Goal: Task Accomplishment & Management: Complete application form

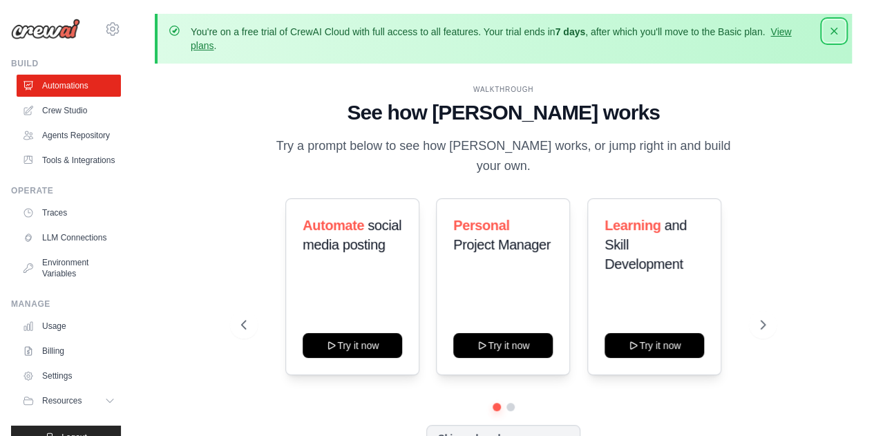
click at [836, 28] on icon "button" at bounding box center [833, 31] width 7 height 7
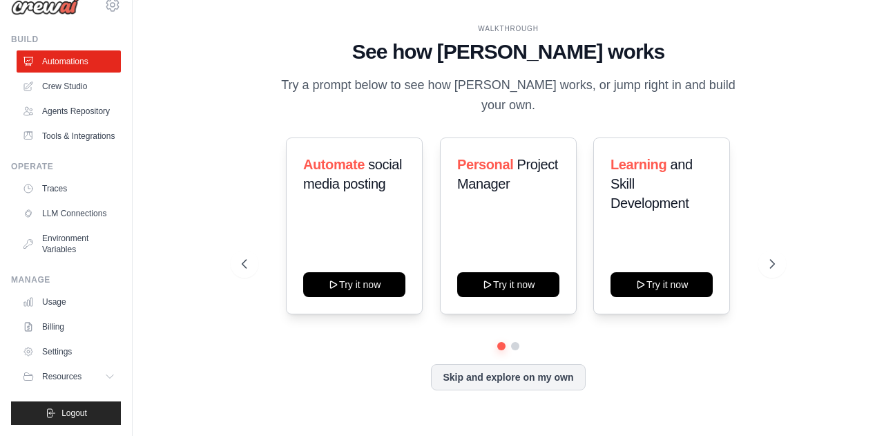
scroll to position [38, 0]
click at [771, 260] on icon at bounding box center [773, 264] width 4 height 8
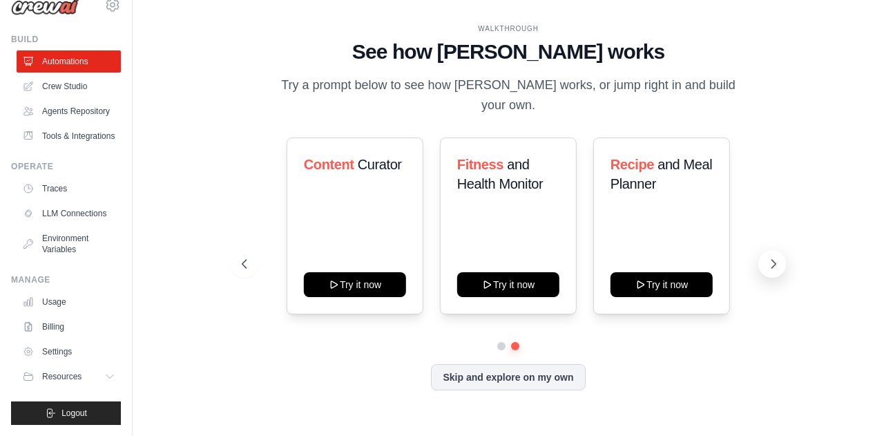
click at [772, 257] on icon at bounding box center [774, 264] width 14 height 14
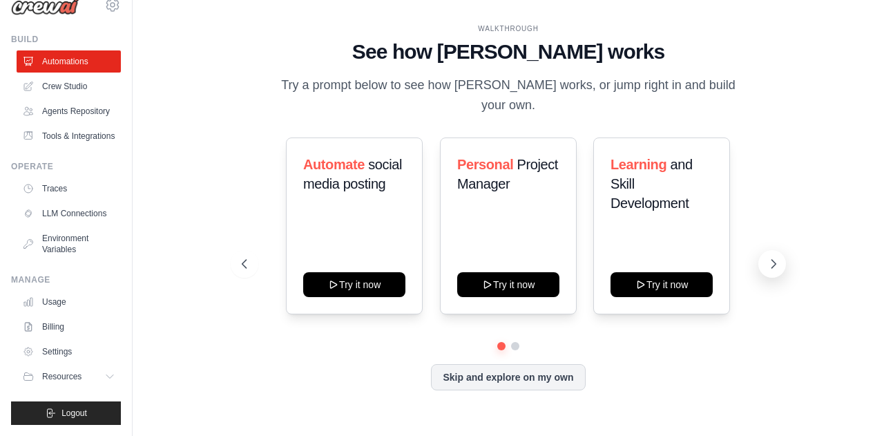
click at [772, 257] on icon at bounding box center [774, 264] width 14 height 14
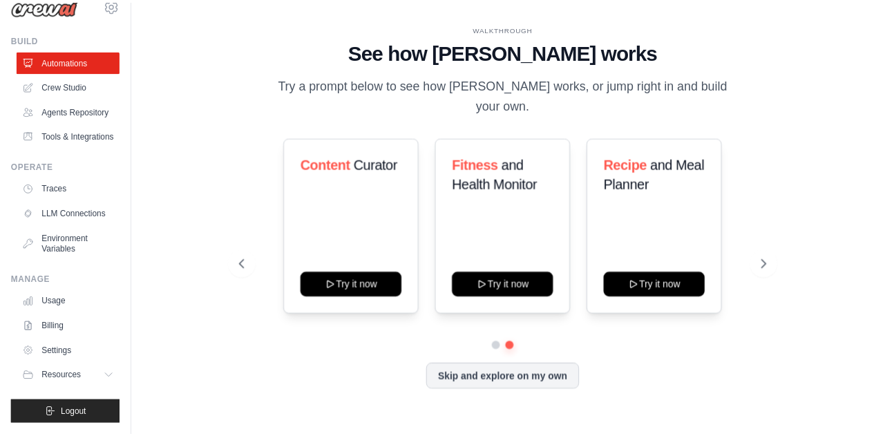
scroll to position [57, 0]
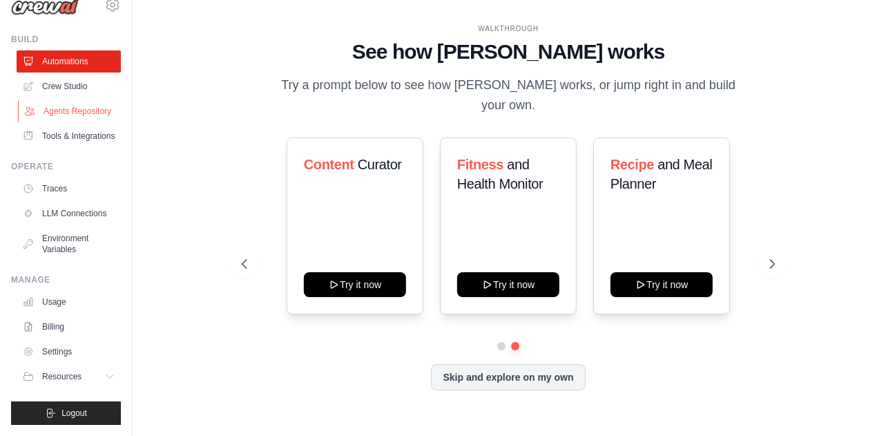
click at [61, 100] on link "Agents Repository" at bounding box center [70, 111] width 104 height 22
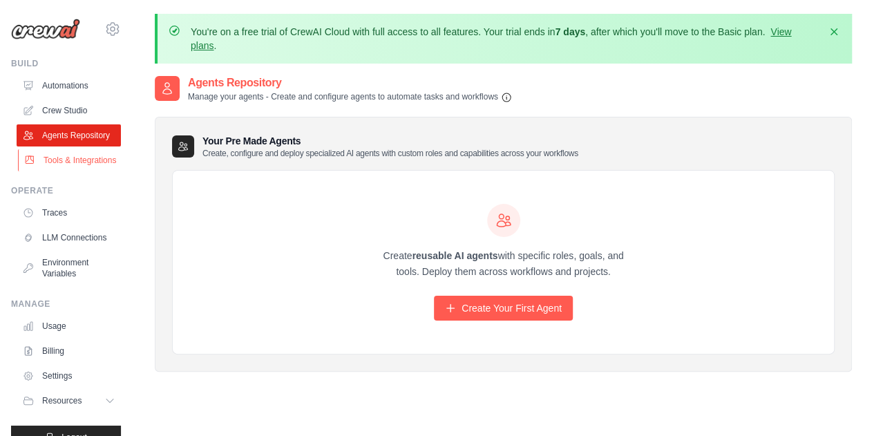
click at [58, 171] on link "Tools & Integrations" at bounding box center [70, 160] width 104 height 22
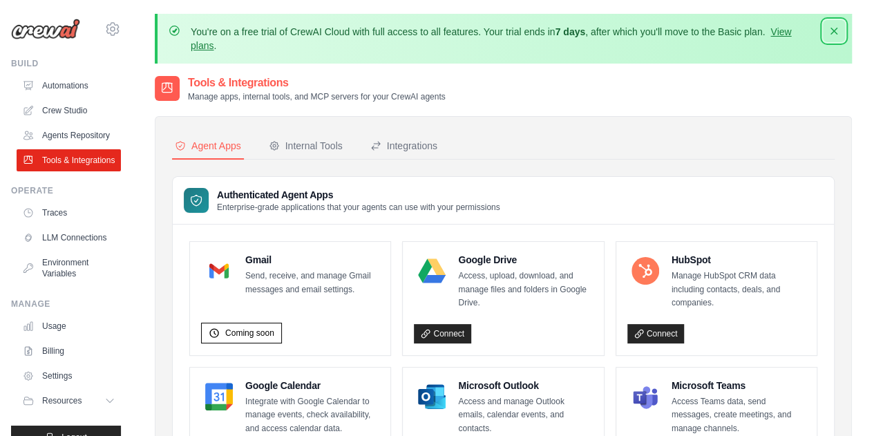
click at [831, 30] on icon "button" at bounding box center [834, 31] width 14 height 14
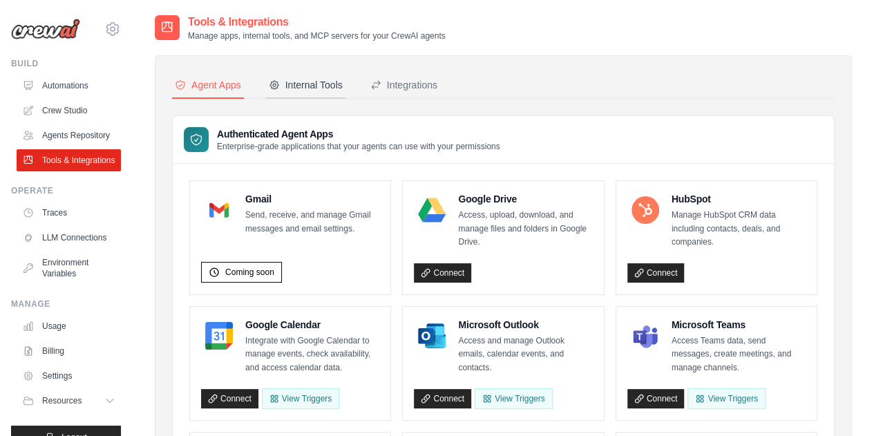
click at [304, 86] on div "Internal Tools" at bounding box center [306, 85] width 74 height 14
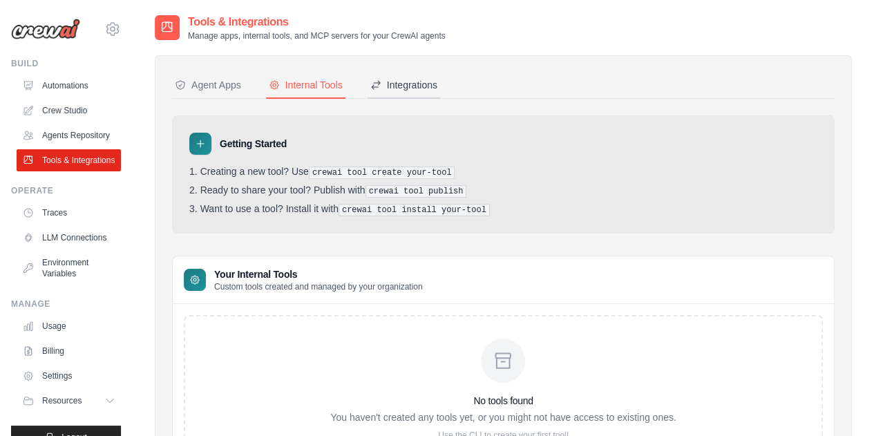
click at [412, 89] on div "Integrations" at bounding box center [403, 85] width 67 height 14
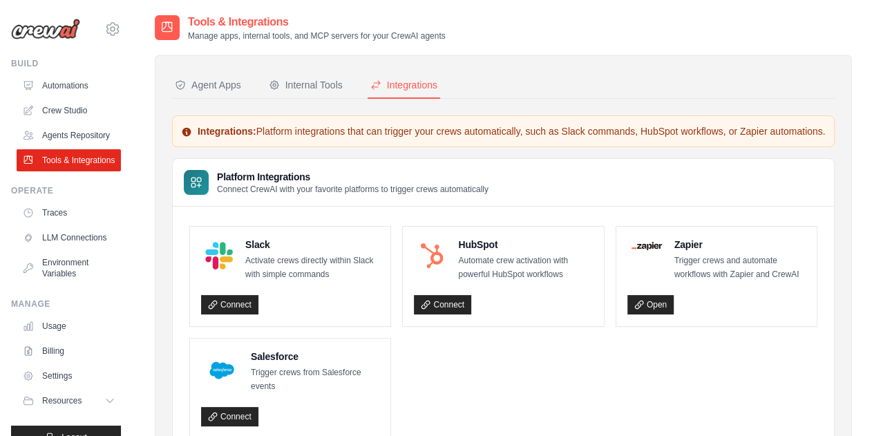
drag, startPoint x: 121, startPoint y: 304, endPoint x: 116, endPoint y: 423, distance: 119.6
click at [116, 423] on div "[PERSON_NAME][EMAIL_ADDRESS][DOMAIN_NAME] Settings Build Automations Resources" at bounding box center [66, 218] width 133 height 436
click at [666, 27] on div "Tools & Integrations Manage apps, internal tools, and MCP servers for your Crew…" at bounding box center [503, 28] width 697 height 28
click at [70, 114] on link "Crew Studio" at bounding box center [70, 110] width 104 height 22
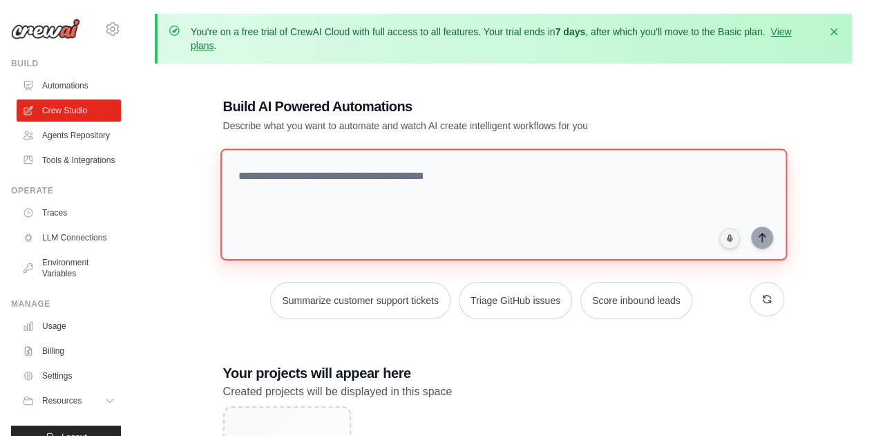
click at [412, 180] on textarea at bounding box center [503, 204] width 566 height 112
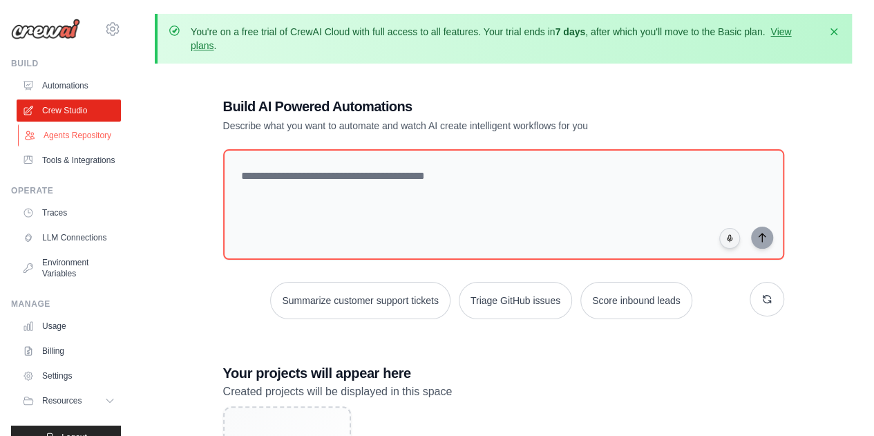
click at [76, 146] on link "Agents Repository" at bounding box center [70, 135] width 104 height 22
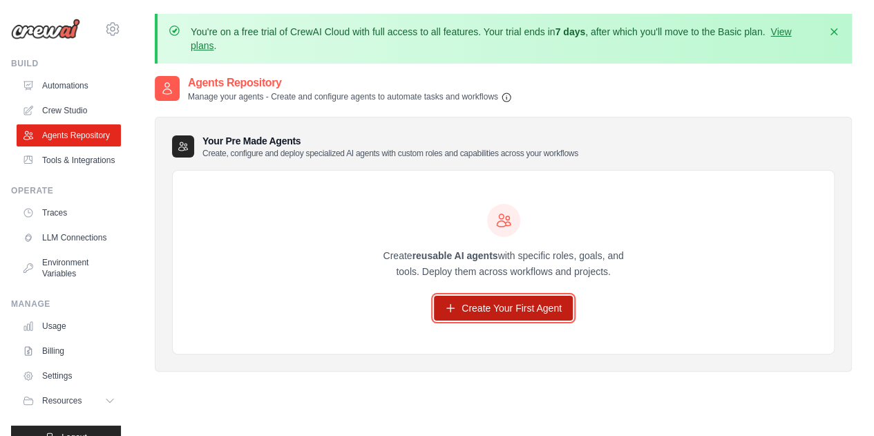
click at [543, 312] on link "Create Your First Agent" at bounding box center [503, 308] width 139 height 25
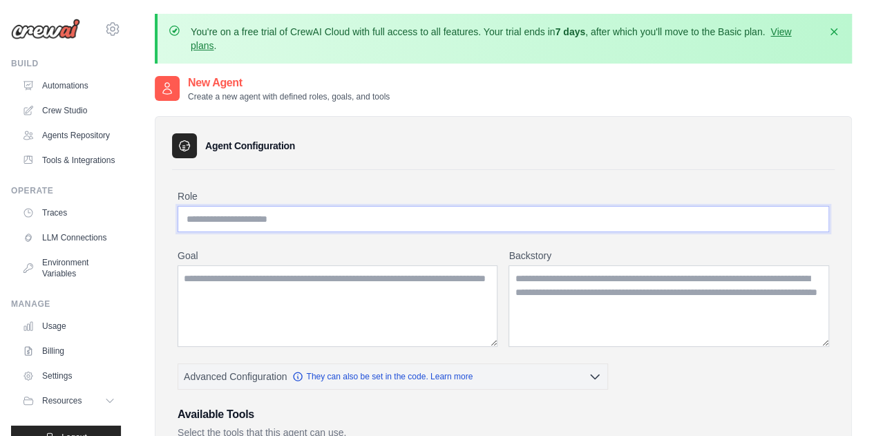
click at [262, 220] on input "Role" at bounding box center [502, 219] width 651 height 26
type input "*"
type input "**********"
click at [291, 288] on textarea "Goal" at bounding box center [337, 305] width 320 height 81
click at [272, 292] on textarea "Goal" at bounding box center [337, 305] width 320 height 81
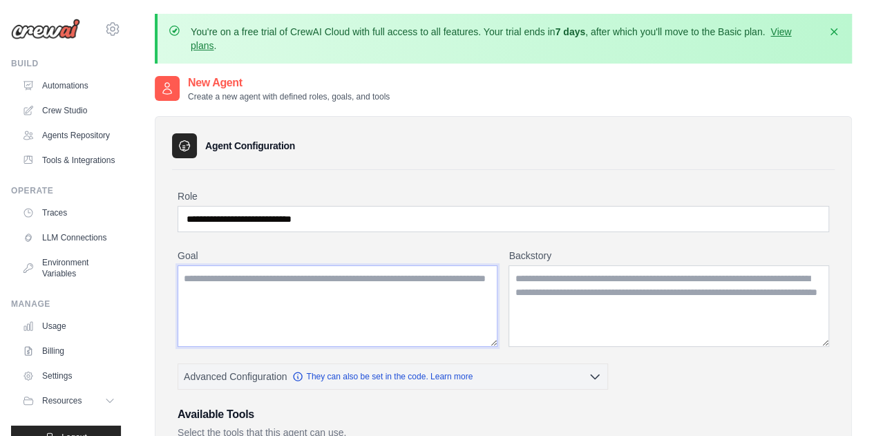
drag, startPoint x: 182, startPoint y: 274, endPoint x: 372, endPoint y: 320, distance: 194.8
click at [372, 320] on textarea "Goal" at bounding box center [337, 305] width 320 height 81
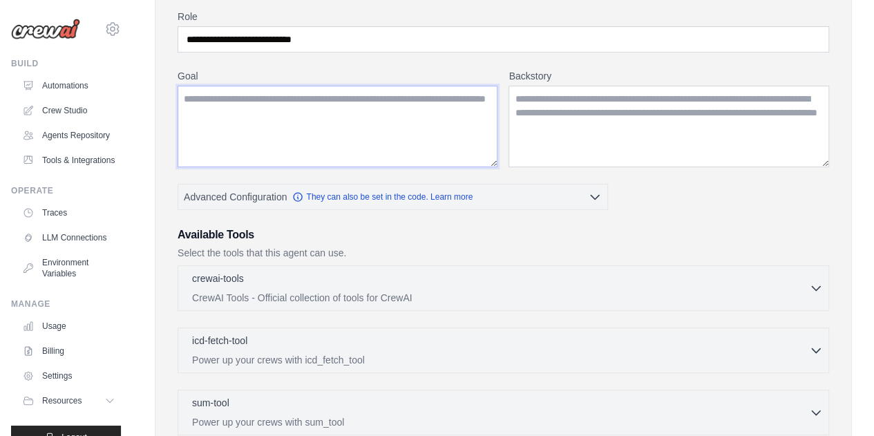
scroll to position [188, 0]
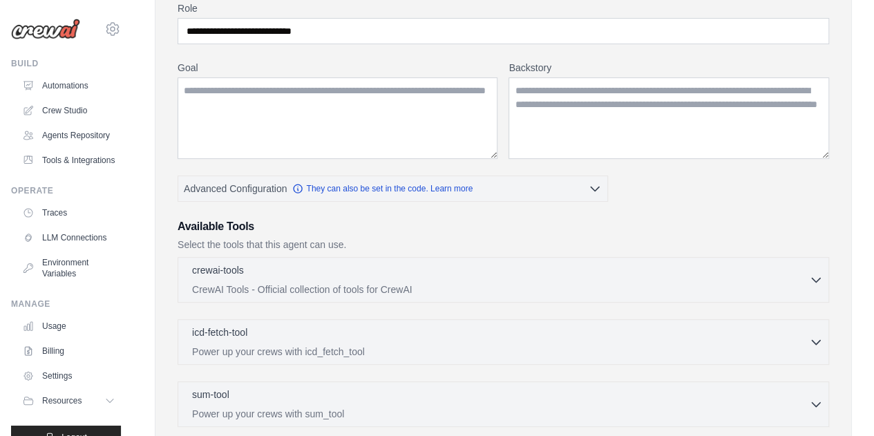
click at [745, 201] on div "**********" at bounding box center [502, 343] width 651 height 684
drag, startPoint x: 287, startPoint y: 110, endPoint x: 16, endPoint y: 73, distance: 273.3
click at [16, 73] on body "sudhakaran.thiruppathi@gmail.com Settings Build Automations Resources" at bounding box center [437, 296] width 874 height 969
click at [323, 46] on div "**********" at bounding box center [502, 343] width 651 height 684
click at [745, 193] on div "**********" at bounding box center [502, 343] width 651 height 684
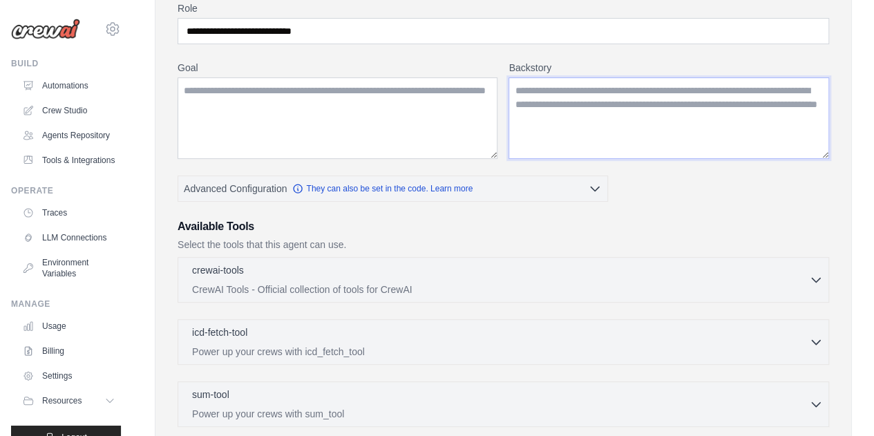
click at [561, 111] on textarea "Backstory" at bounding box center [668, 117] width 320 height 81
drag, startPoint x: 517, startPoint y: 88, endPoint x: 742, endPoint y: 133, distance: 229.0
click at [742, 133] on textarea "Backstory" at bounding box center [668, 117] width 320 height 81
click at [547, 267] on div "crewai-tools 0 selected" at bounding box center [500, 270] width 617 height 17
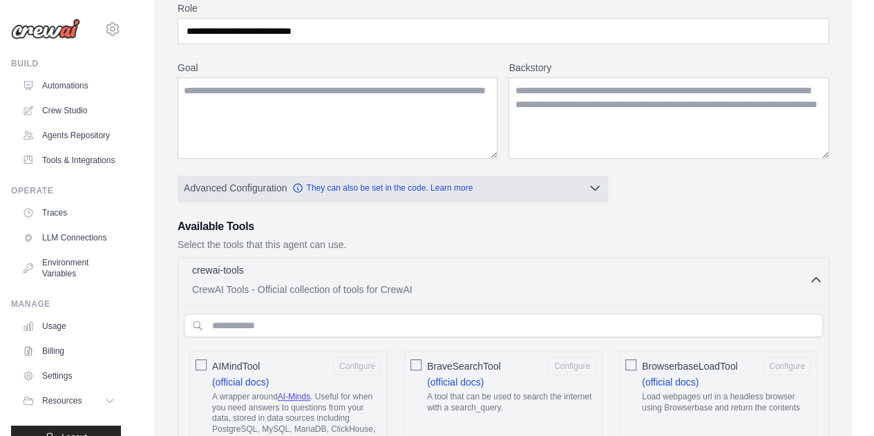
click at [598, 182] on icon "button" at bounding box center [595, 188] width 14 height 14
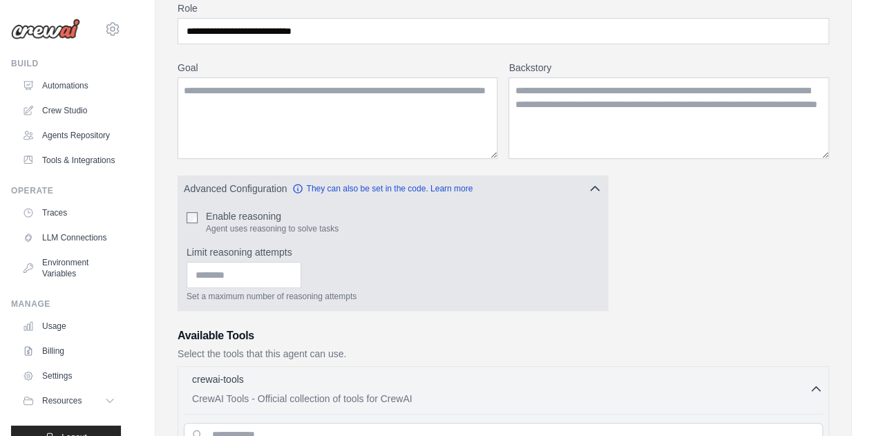
click at [189, 221] on div "Enable reasoning Agent uses reasoning to solve tasks" at bounding box center [392, 221] width 412 height 25
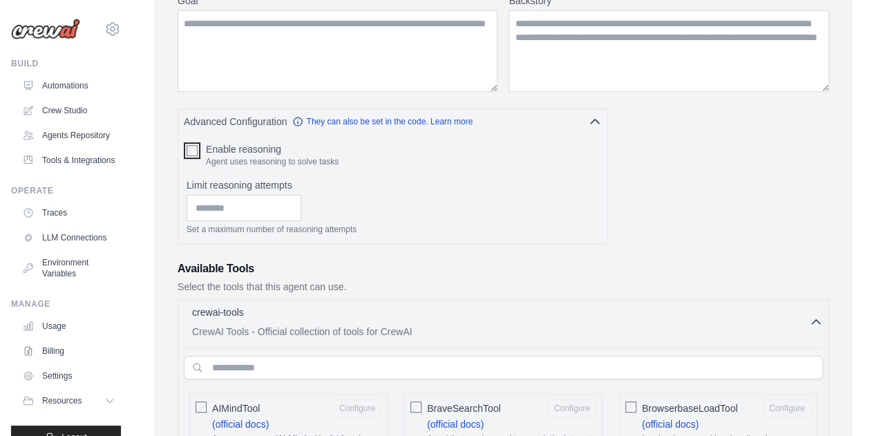
scroll to position [326, 0]
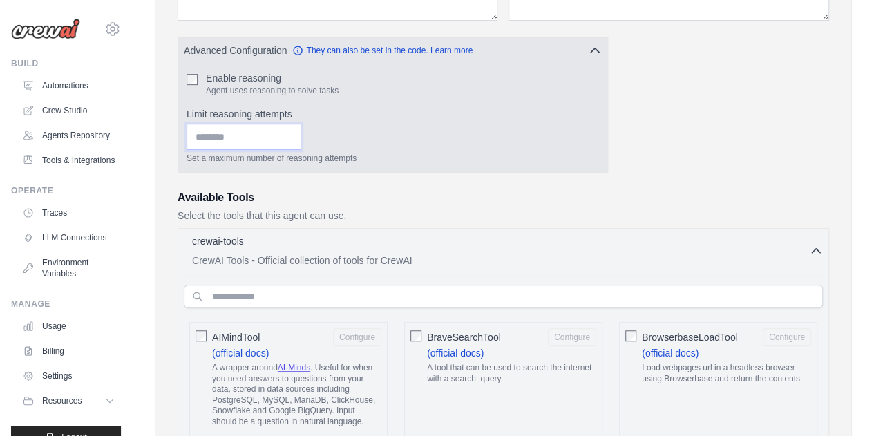
click at [276, 142] on input "Limit reasoning attempts" at bounding box center [243, 137] width 115 height 26
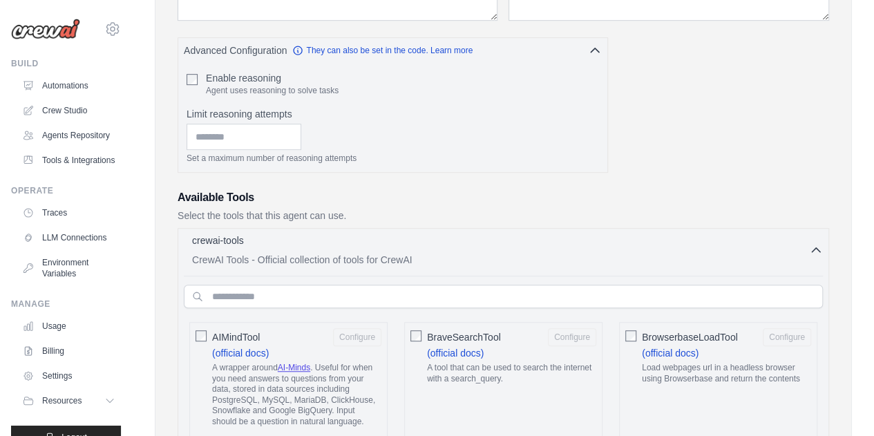
click at [820, 243] on icon "button" at bounding box center [816, 250] width 14 height 14
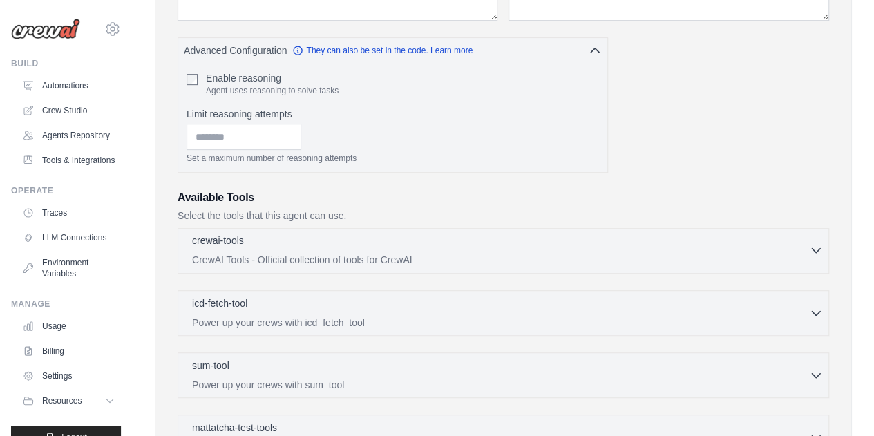
click at [820, 243] on icon "button" at bounding box center [816, 250] width 14 height 14
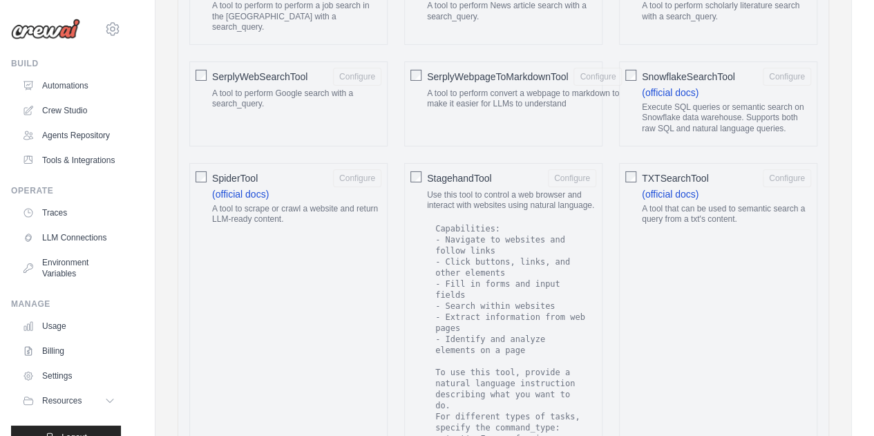
scroll to position [2329, 0]
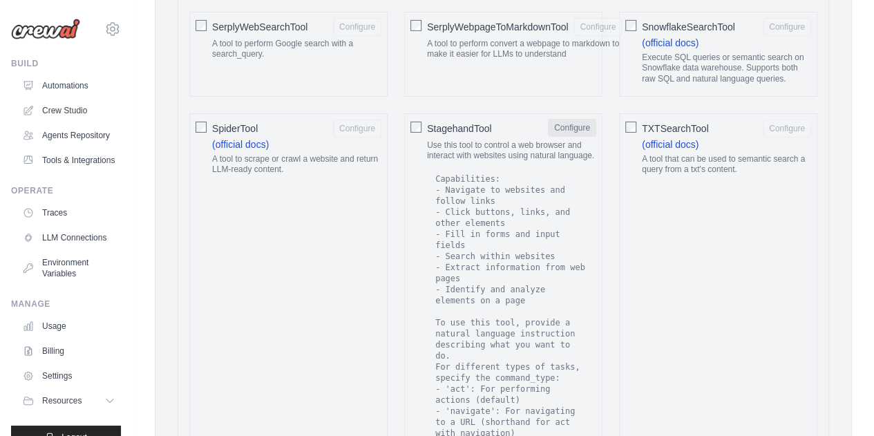
click at [568, 119] on button "Configure" at bounding box center [572, 128] width 48 height 18
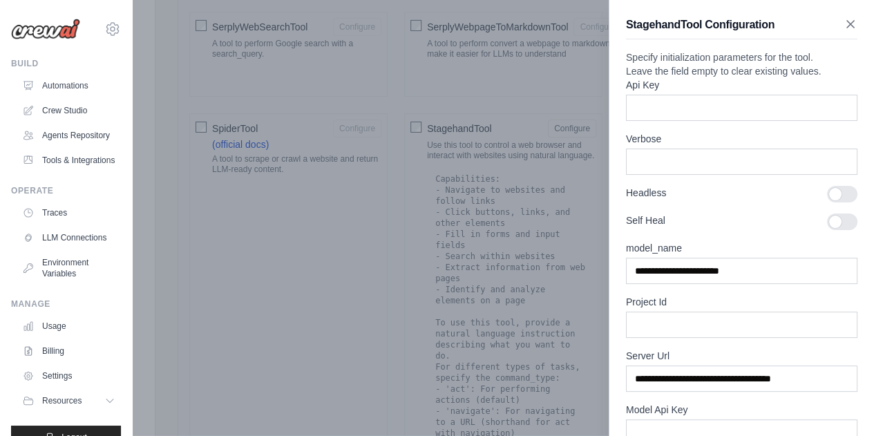
click at [847, 22] on icon "button" at bounding box center [850, 24] width 7 height 7
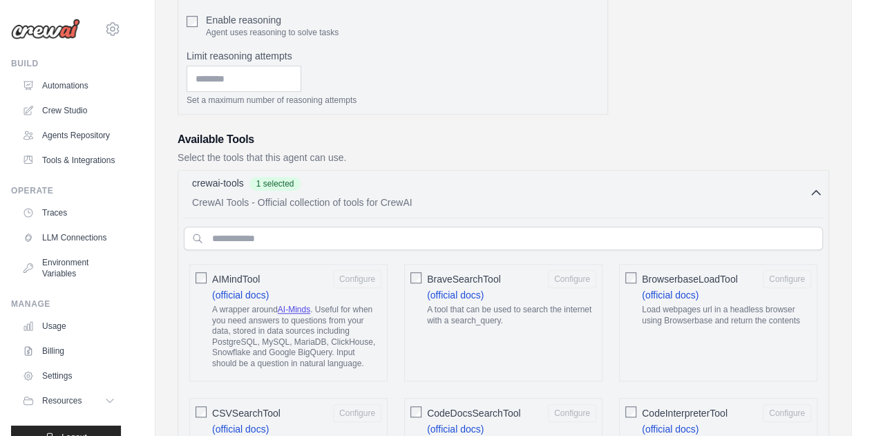
scroll to position [383, 0]
click at [206, 274] on div "AIMindTool Configure (official docs) A wrapper around AI-Minds . Useful for whe…" at bounding box center [288, 323] width 198 height 117
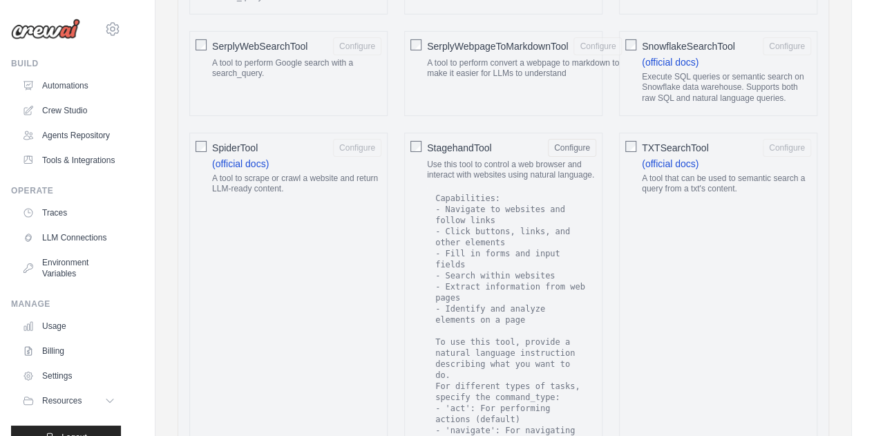
scroll to position [2291, 0]
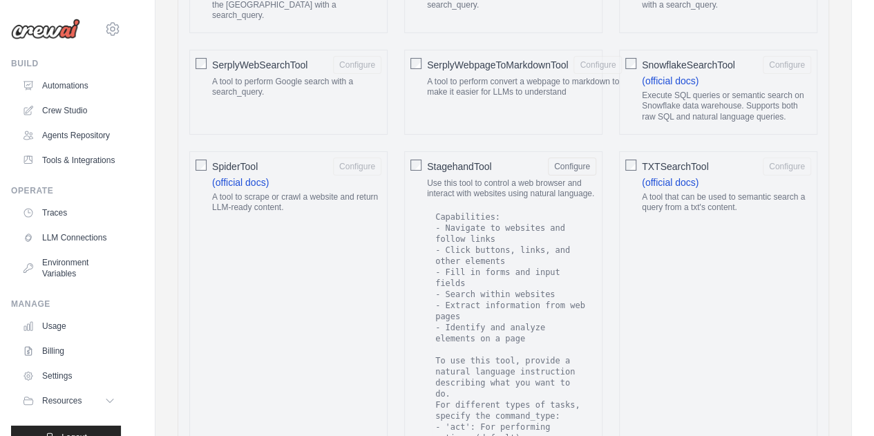
click at [421, 151] on div "StagehandTool Configure Use this tool to control a web browser and interact wit…" at bounding box center [503, 345] width 198 height 388
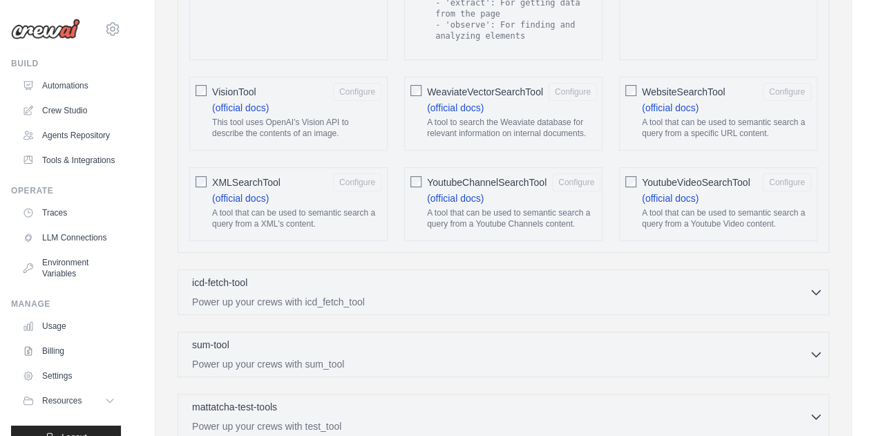
scroll to position [2774, 0]
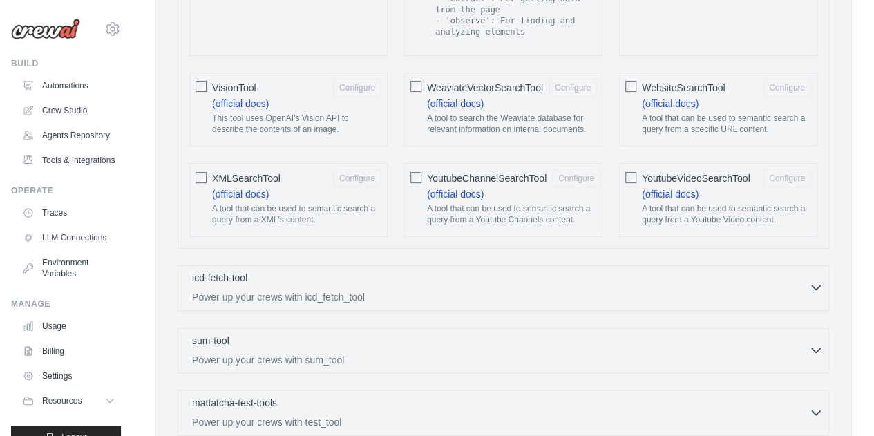
click at [421, 290] on p "Power up your crews with icd_fetch_tool" at bounding box center [500, 297] width 617 height 14
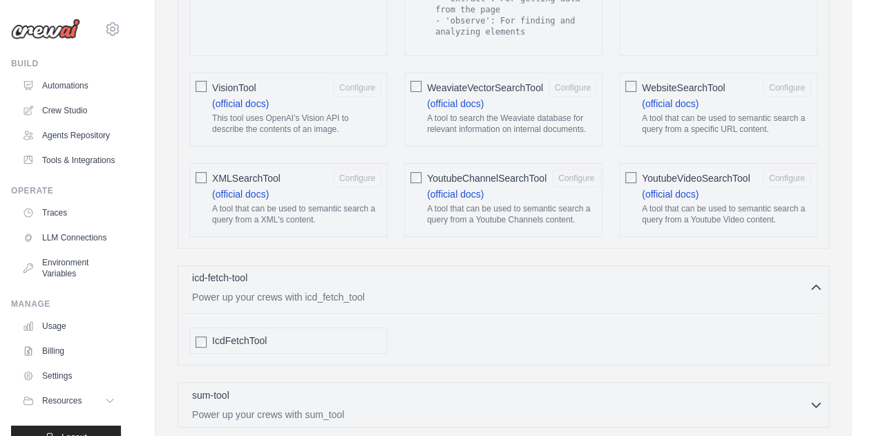
click at [421, 290] on p "Power up your crews with icd_fetch_tool" at bounding box center [500, 297] width 617 height 14
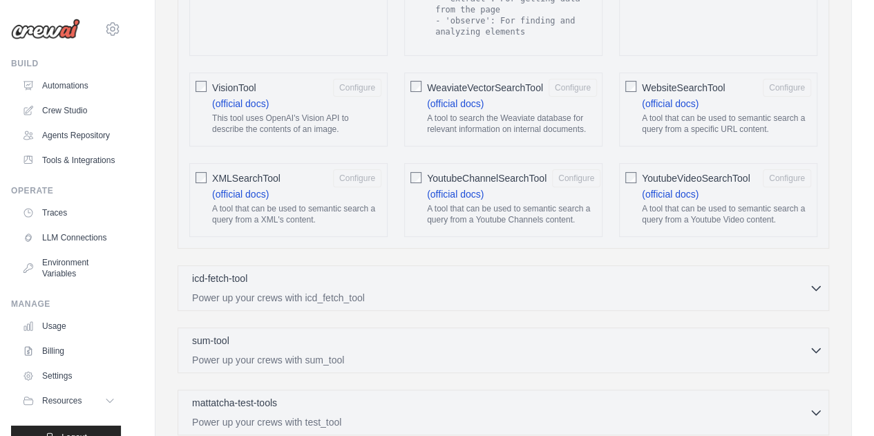
click at [314, 327] on div "sum-tool 0 selected Power up your crews with sum_tool SumTool" at bounding box center [502, 350] width 651 height 46
click at [363, 352] on p "Power up your crews with sum_tool" at bounding box center [500, 359] width 617 height 14
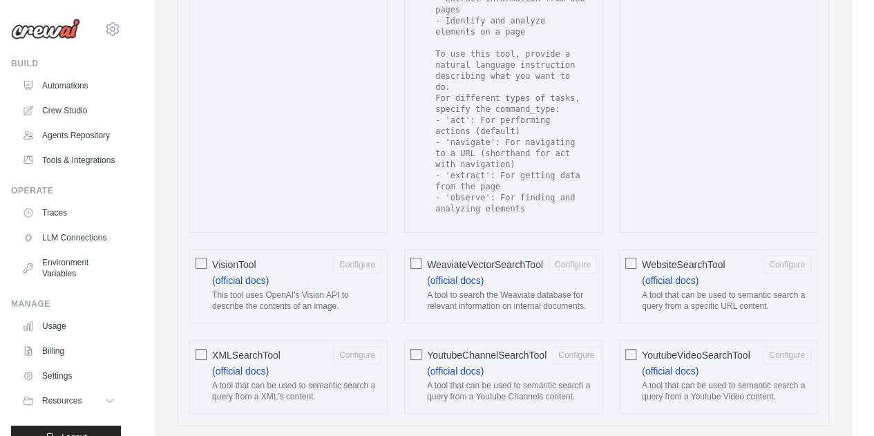
scroll to position [2593, 0]
